Goal: Navigation & Orientation: Find specific page/section

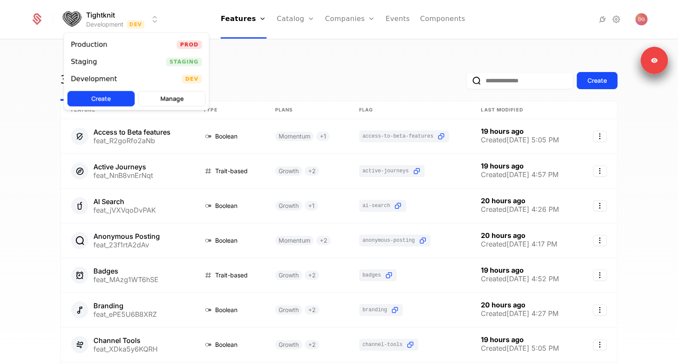
click at [137, 16] on html "Tightknit Development Dev Features Features Flags Catalog Plans Add Ons Credits…" at bounding box center [339, 182] width 678 height 364
click at [119, 40] on div "Production Prod" at bounding box center [136, 44] width 145 height 17
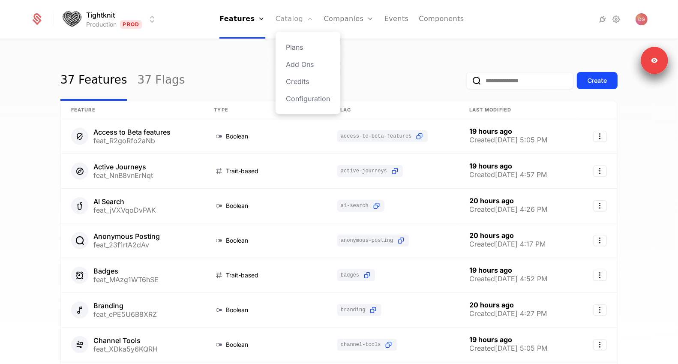
click at [287, 14] on link "Catalog" at bounding box center [295, 19] width 38 height 39
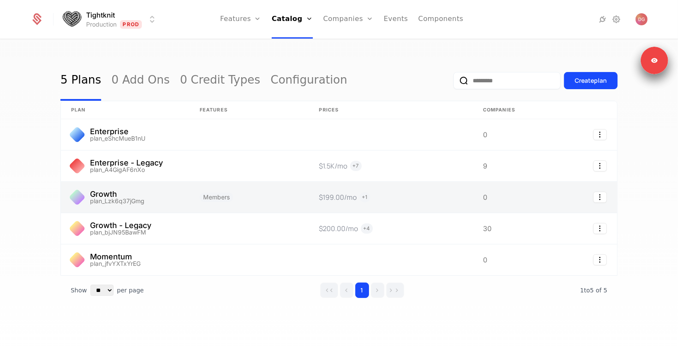
click at [127, 195] on link at bounding box center [125, 197] width 129 height 31
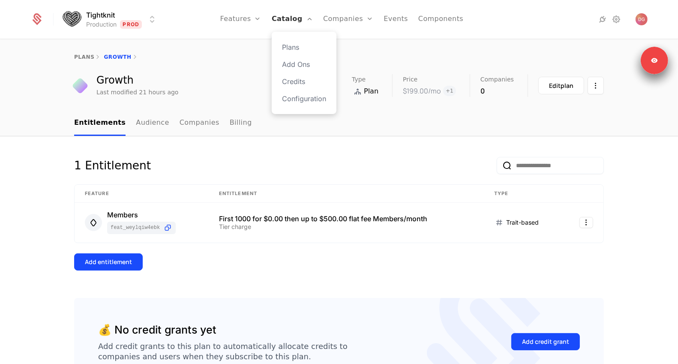
click at [288, 16] on link "Catalog" at bounding box center [292, 19] width 41 height 39
